Goal: Browse casually

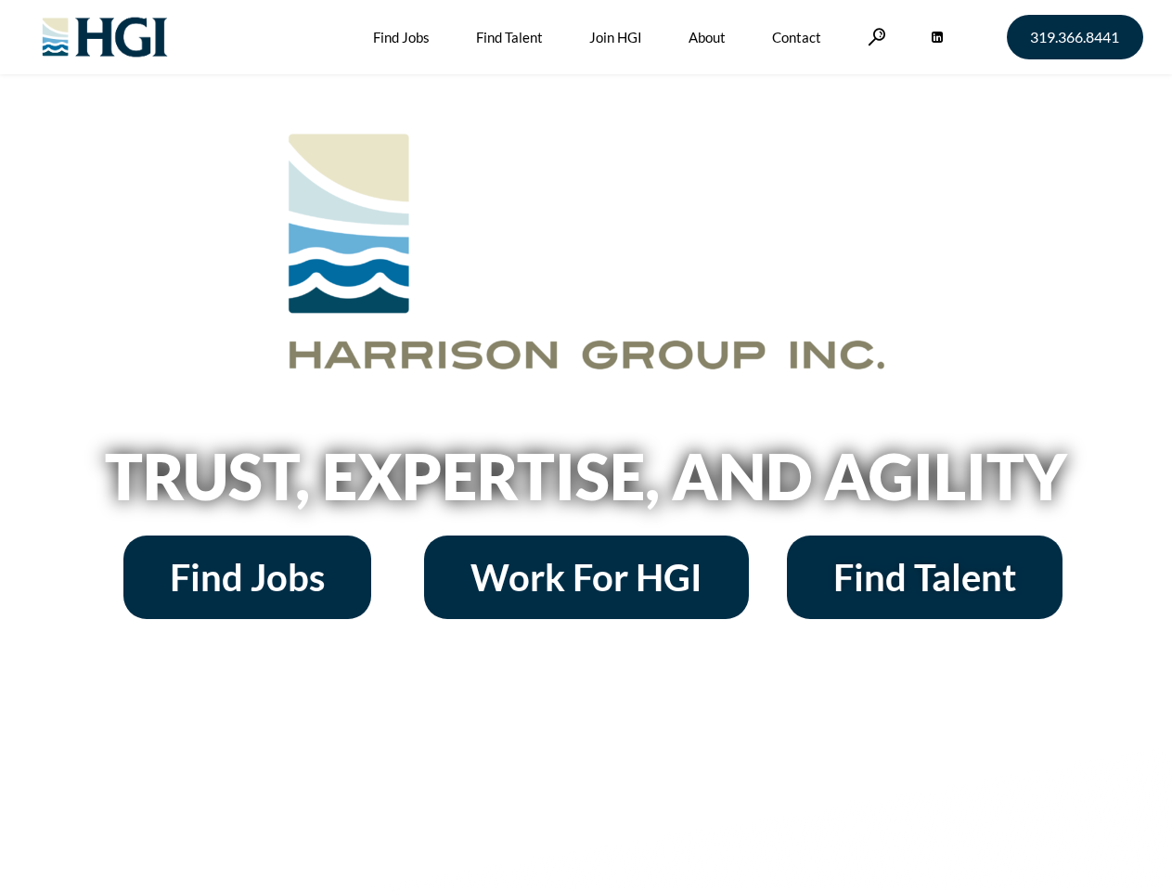
click at [585, 445] on h2 "Trust, Expertise, and Agility" at bounding box center [587, 475] width 1058 height 63
click at [874, 36] on link at bounding box center [876, 37] width 19 height 18
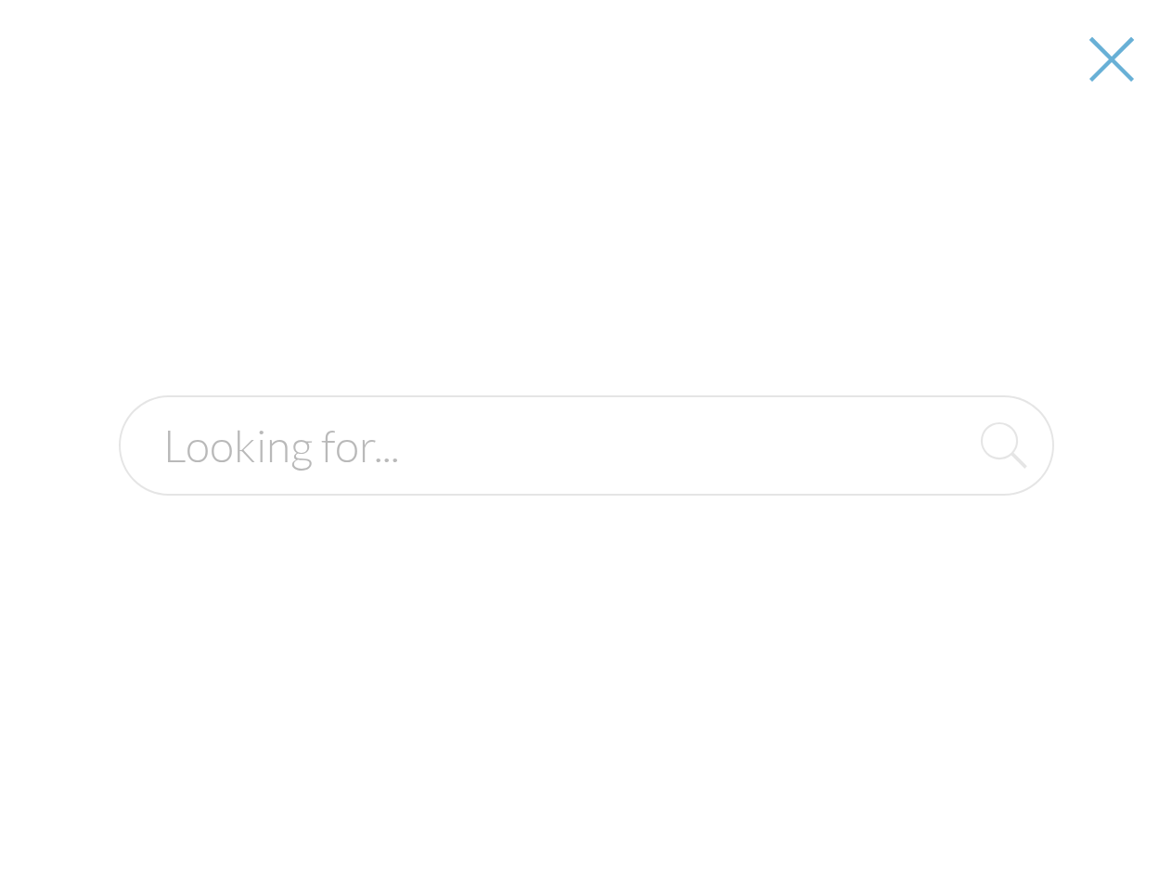
click at [585, 482] on h2 "Trust, Expertise, and Agility" at bounding box center [587, 475] width 1058 height 63
